Goal: Task Accomplishment & Management: Manage account settings

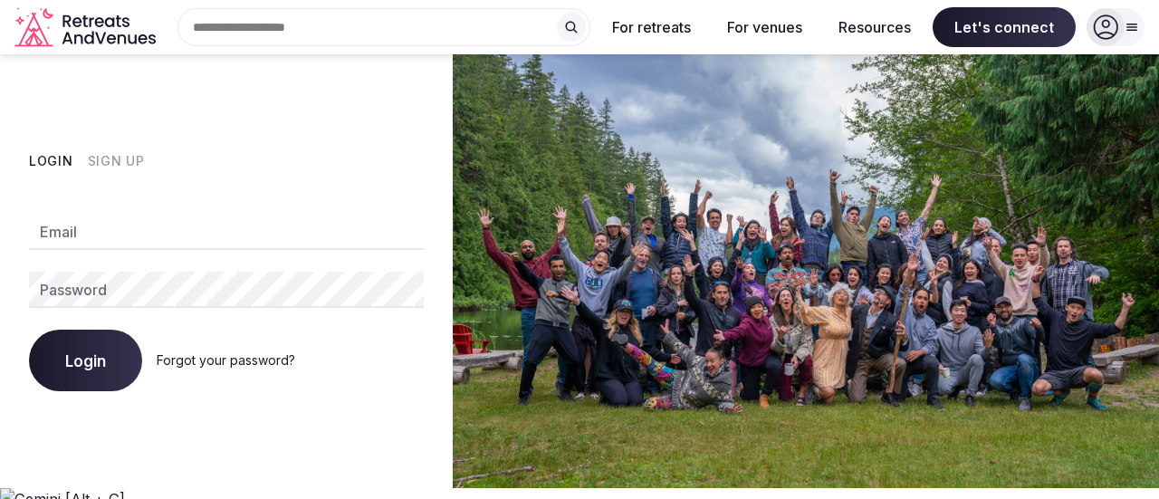
type input "**********"
click at [70, 352] on span "Login" at bounding box center [85, 360] width 41 height 18
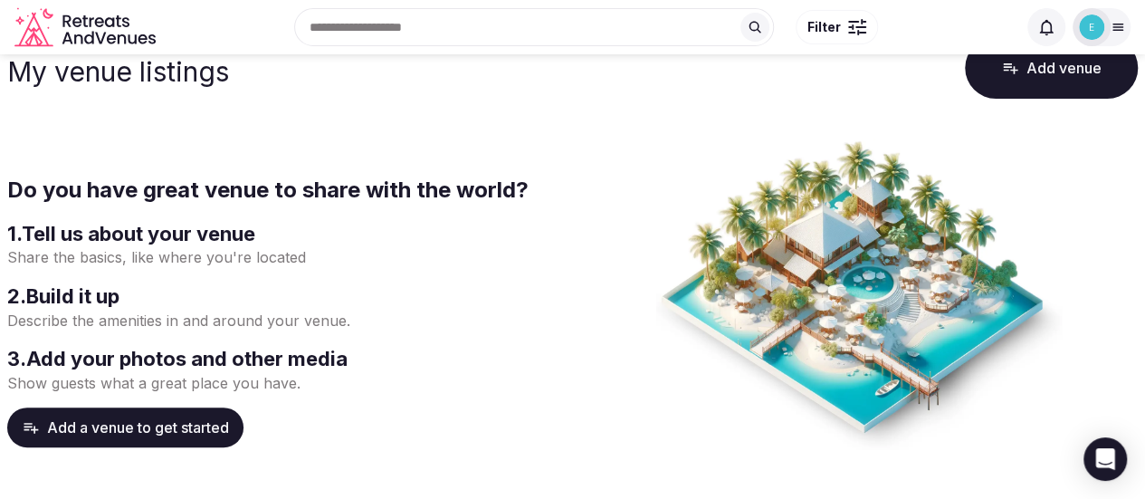
scroll to position [56, 0]
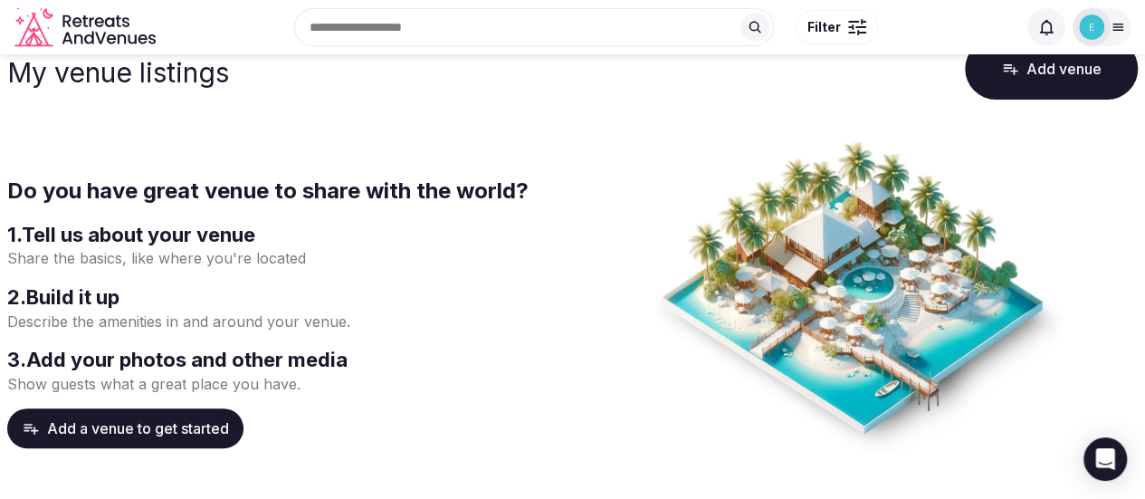
click at [213, 259] on p "Share the basics, like where you're located" at bounding box center [286, 258] width 559 height 20
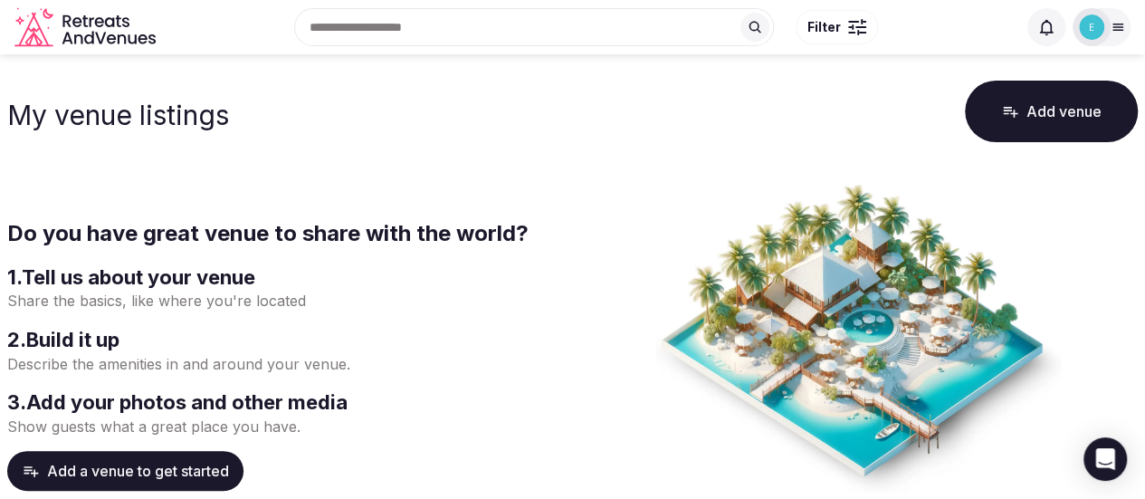
scroll to position [0, 0]
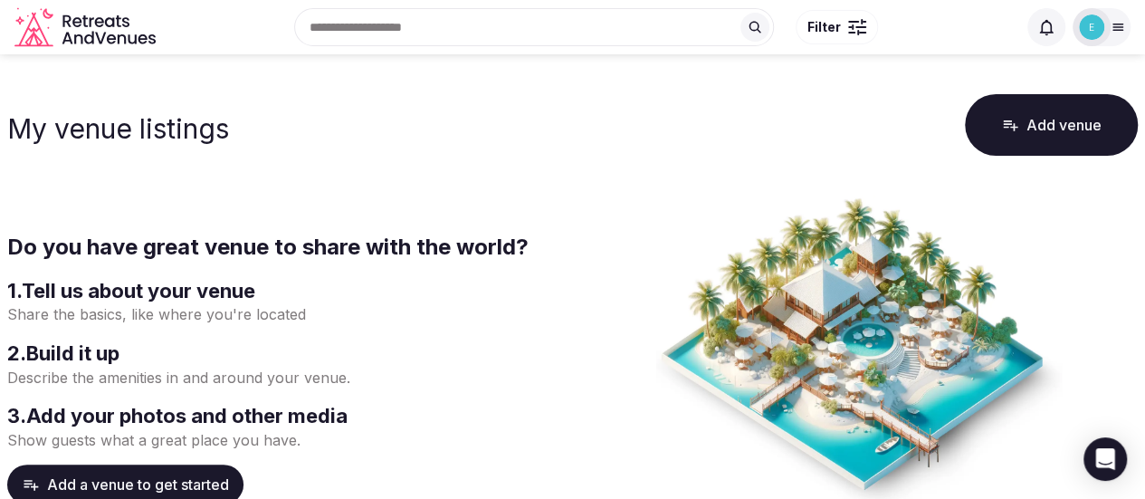
click at [105, 314] on p "Share the basics, like where you're located" at bounding box center [286, 314] width 559 height 20
click at [210, 311] on p "Share the basics, like where you're located" at bounding box center [286, 314] width 559 height 20
click at [288, 309] on p "Share the basics, like where you're located" at bounding box center [286, 314] width 559 height 20
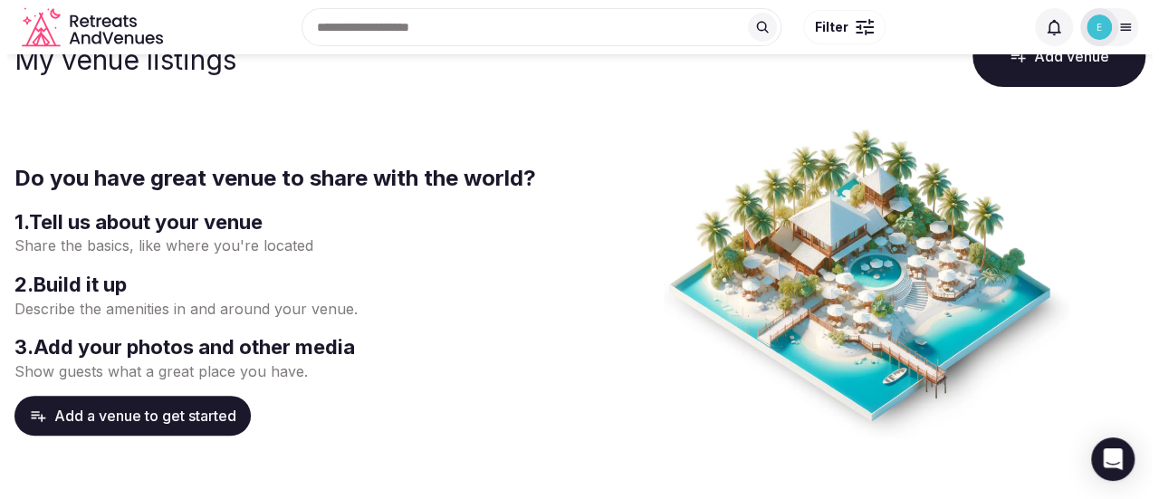
scroll to position [79, 0]
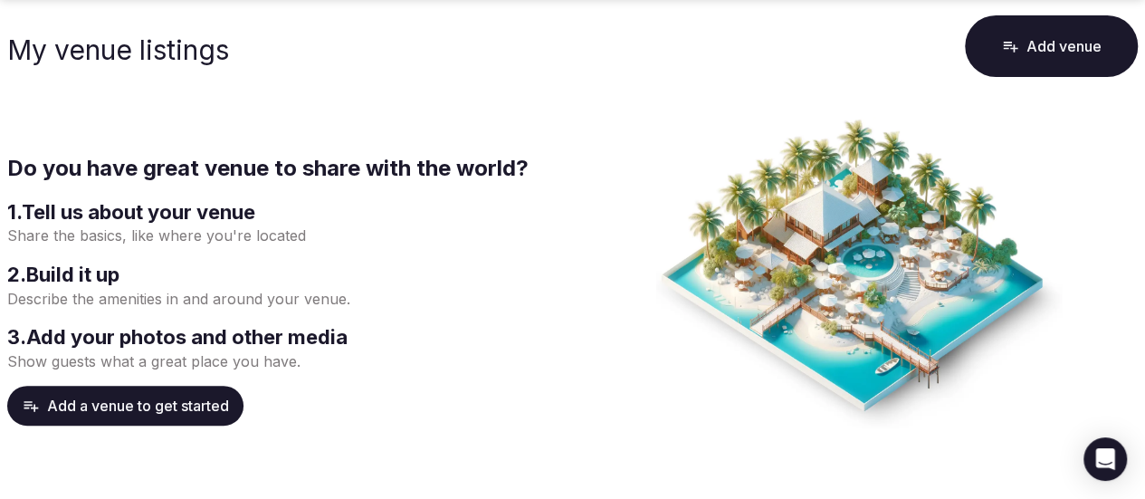
click at [190, 411] on button "Add a venue to get started" at bounding box center [125, 406] width 236 height 40
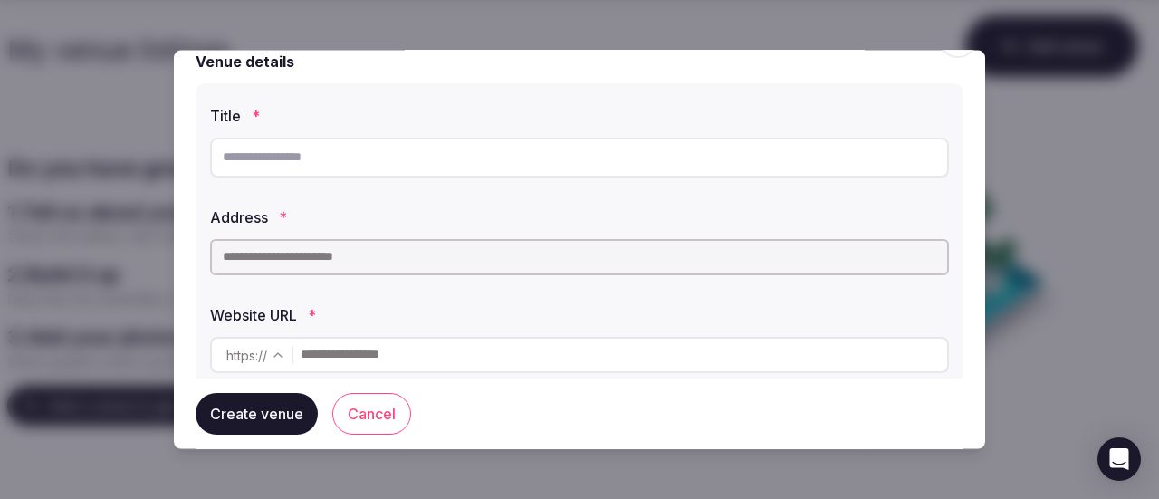
scroll to position [32, 0]
